Goal: Transaction & Acquisition: Purchase product/service

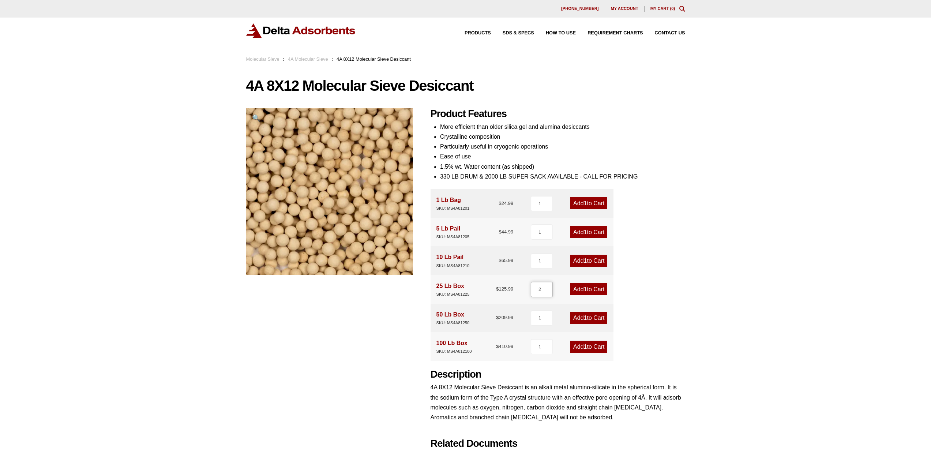
type input "2"
click at [548, 288] on input "2" at bounding box center [542, 289] width 22 height 15
click at [591, 292] on link "Add 2 to Cart" at bounding box center [588, 289] width 37 height 12
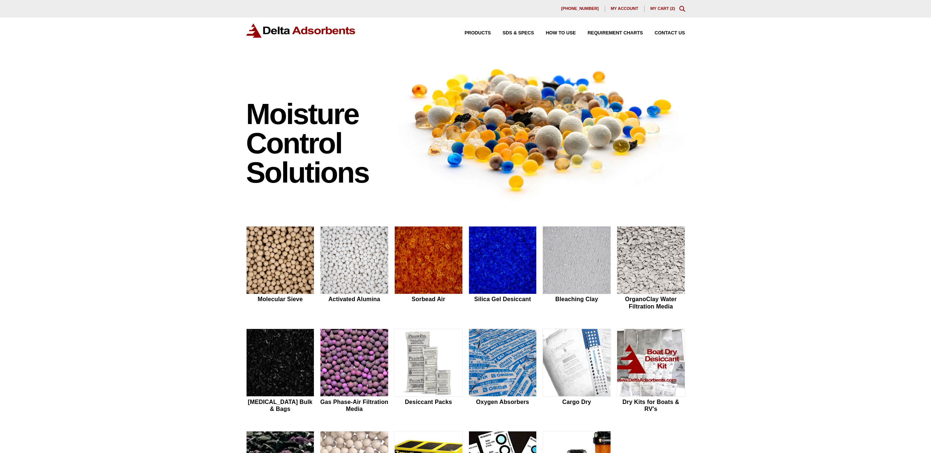
click at [670, 8] on link "My Cart ( 2 )" at bounding box center [663, 8] width 25 height 4
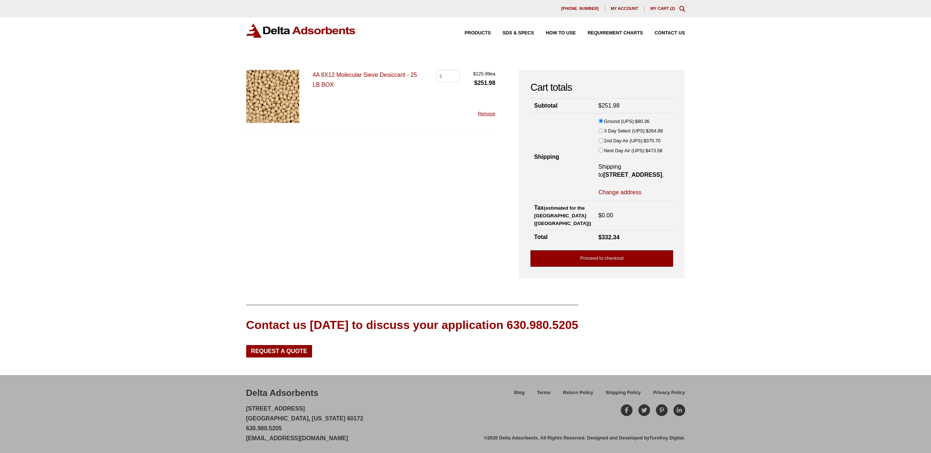
click at [569, 258] on link "Proceed to checkout" at bounding box center [602, 258] width 143 height 16
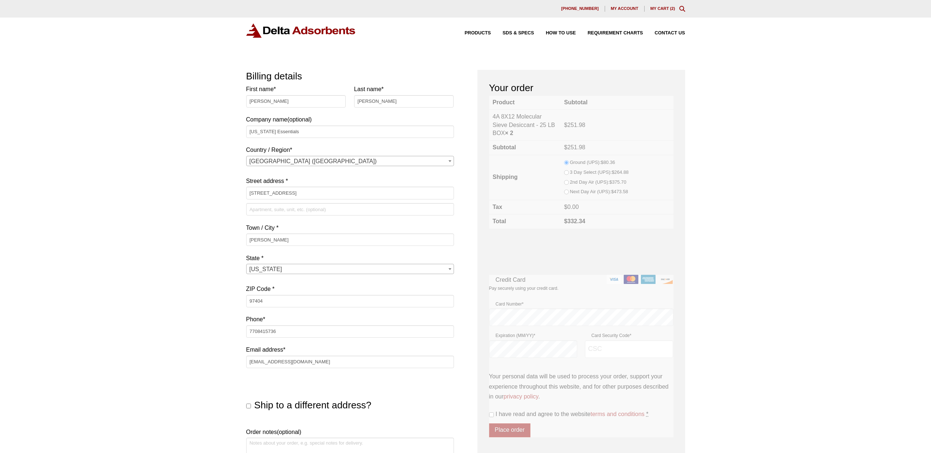
select select "OR"
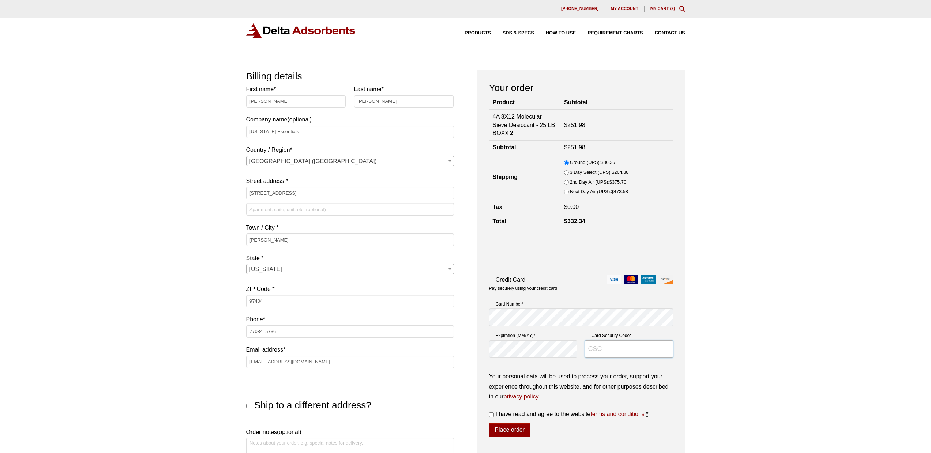
type input "177"
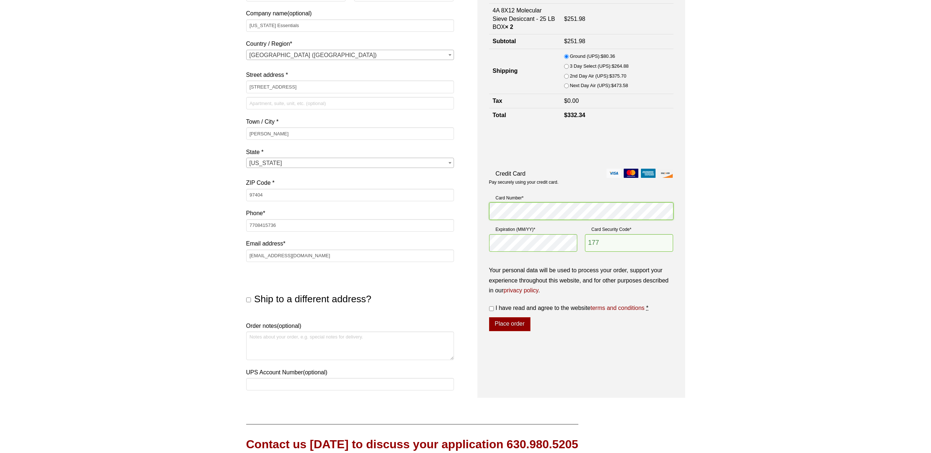
scroll to position [227, 0]
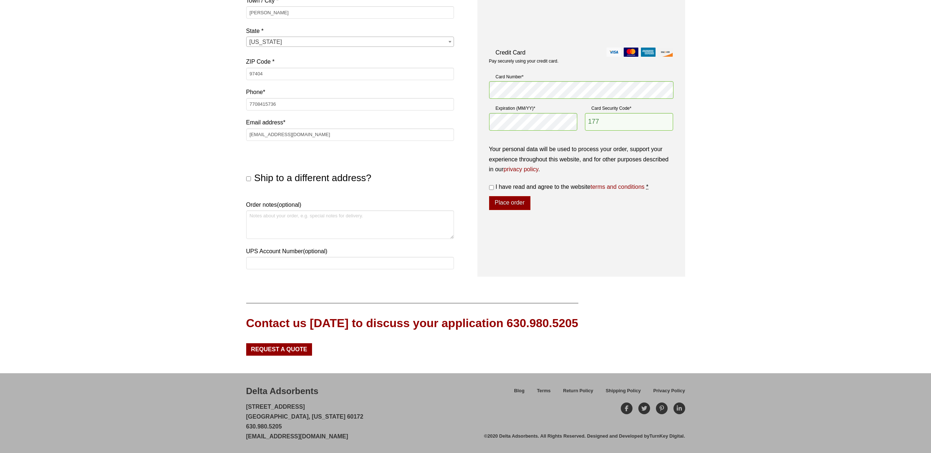
click at [494, 187] on label "I have read and agree to the website terms and conditions *" at bounding box center [581, 187] width 184 height 10
click at [494, 187] on input "I have read and agree to the website terms and conditions *" at bounding box center [491, 187] width 5 height 5
checkbox input "true"
click at [495, 195] on div "Your personal data will be used to process your order, support your experience …" at bounding box center [581, 177] width 184 height 66
click at [503, 205] on button "Place order" at bounding box center [509, 203] width 41 height 14
